Goal: Browse casually

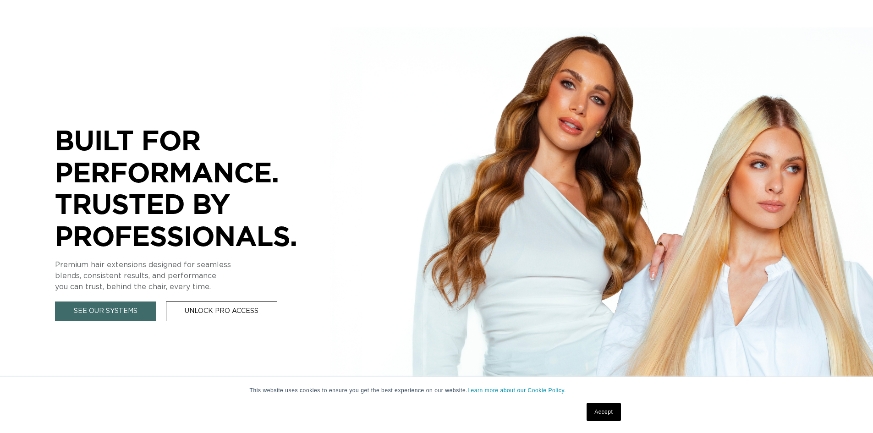
scroll to position [138, 0]
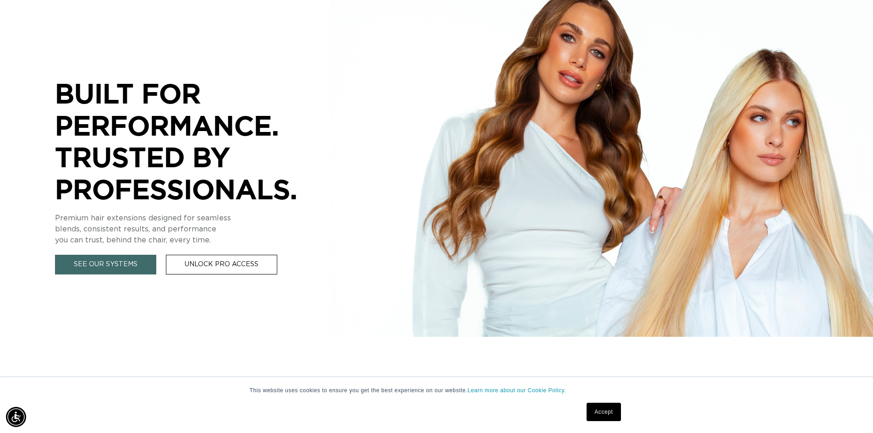
click at [613, 408] on link "Accept" at bounding box center [604, 412] width 34 height 18
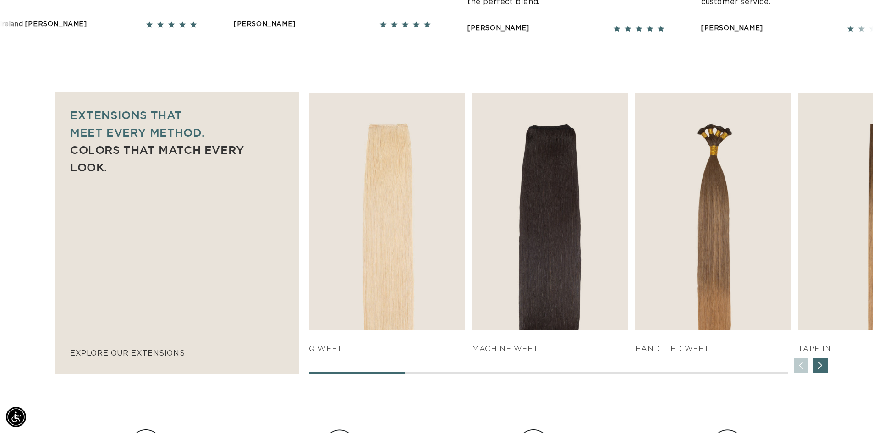
scroll to position [0, 0]
click at [821, 366] on div "Next slide" at bounding box center [820, 365] width 15 height 15
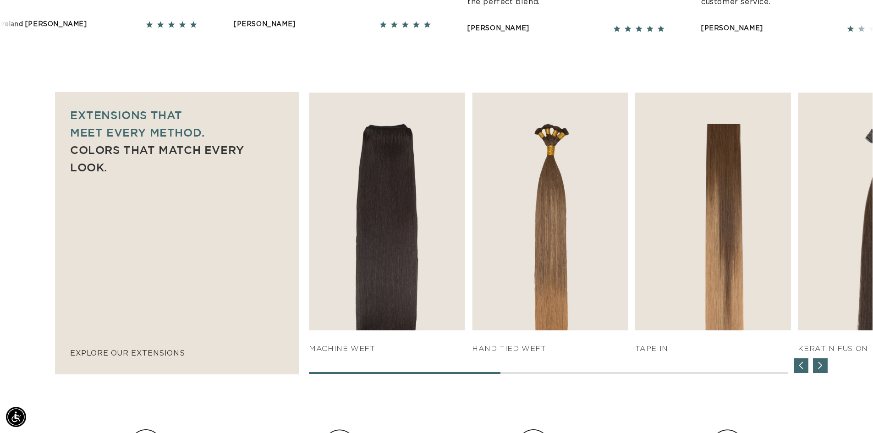
click at [821, 366] on div "Next slide" at bounding box center [820, 365] width 15 height 15
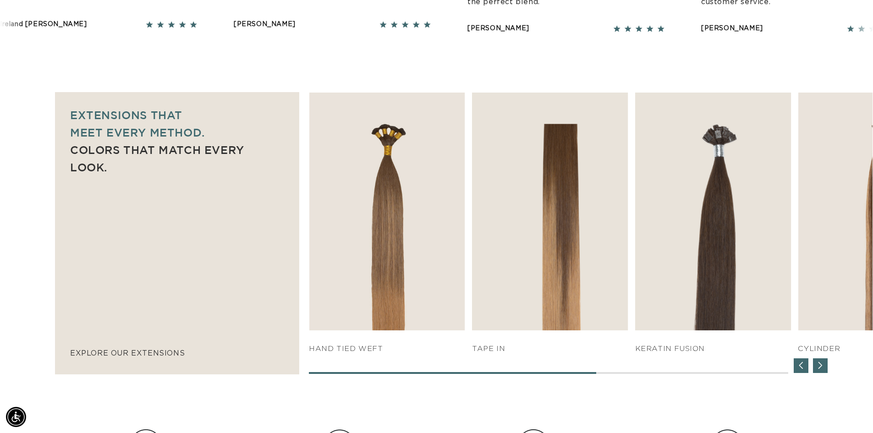
scroll to position [0, 1616]
click at [821, 366] on div "Next slide" at bounding box center [820, 365] width 15 height 15
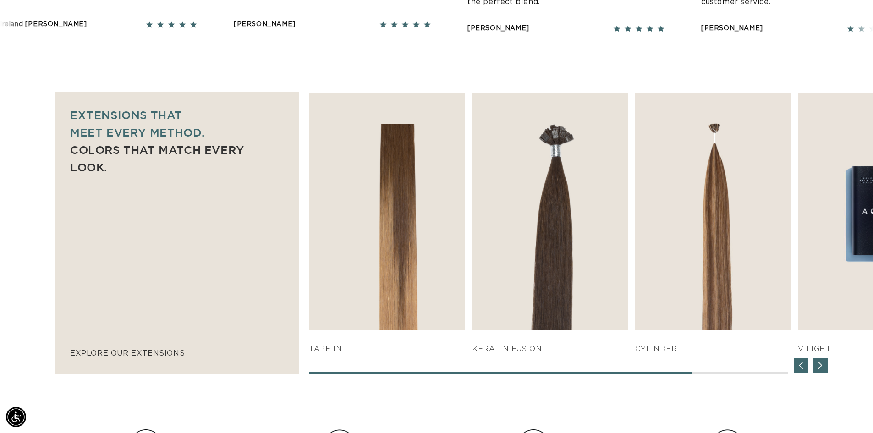
scroll to position [0, 0]
click at [821, 366] on div "Next slide" at bounding box center [820, 365] width 15 height 15
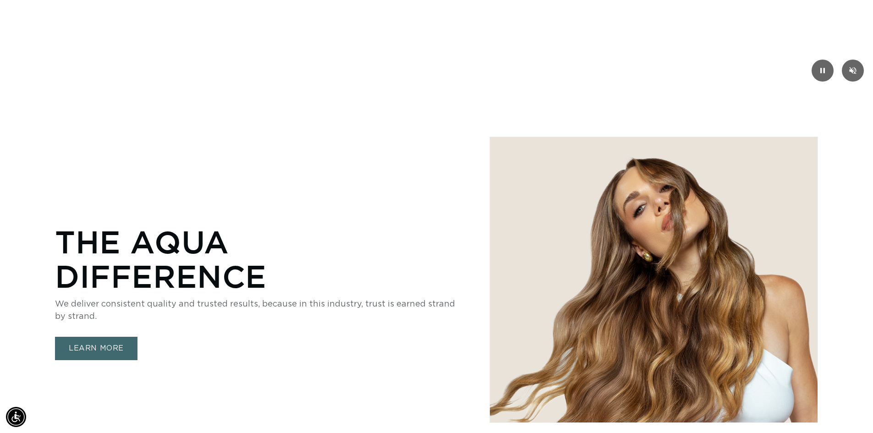
scroll to position [0, 808]
